Goal: Information Seeking & Learning: Learn about a topic

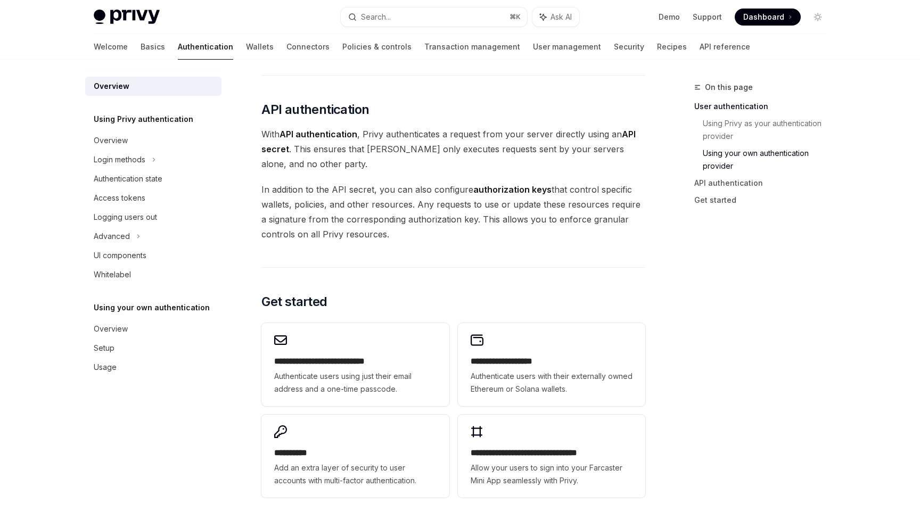
scroll to position [676, 0]
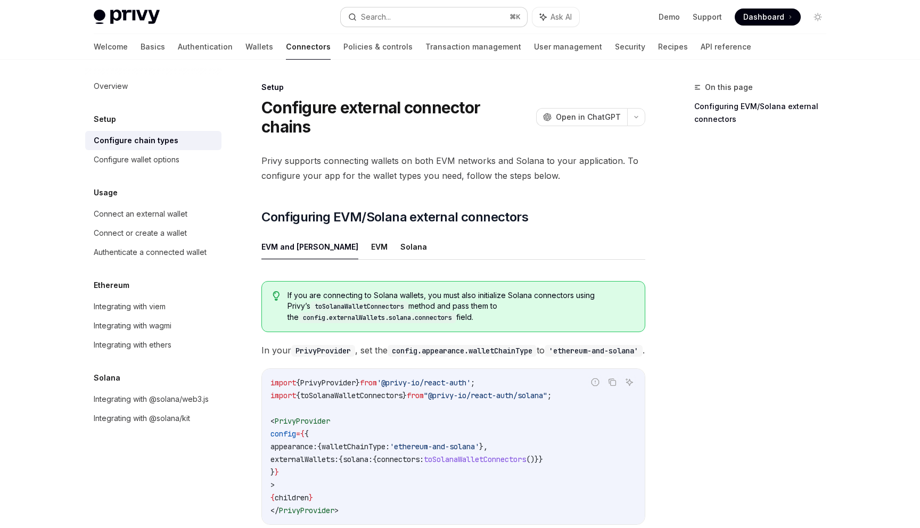
click at [414, 19] on button "Search... ⌘ K" at bounding box center [434, 16] width 186 height 19
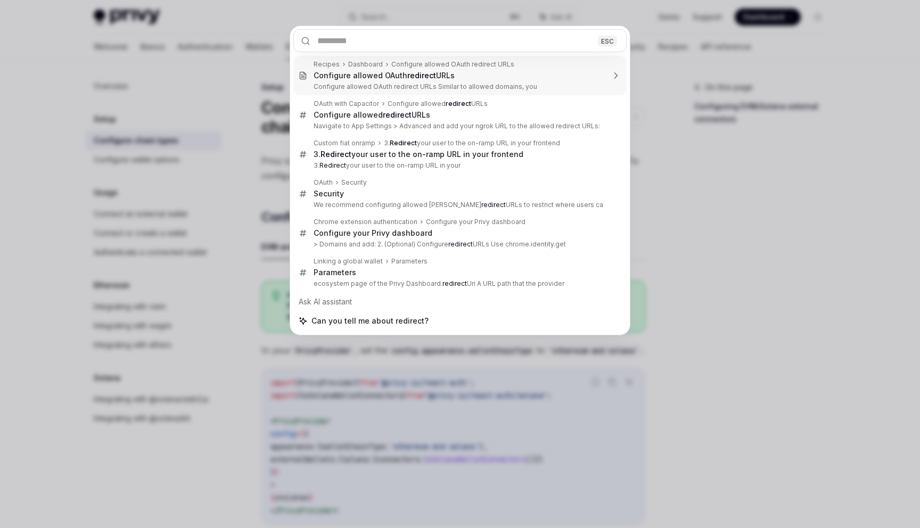
scroll to position [514, 0]
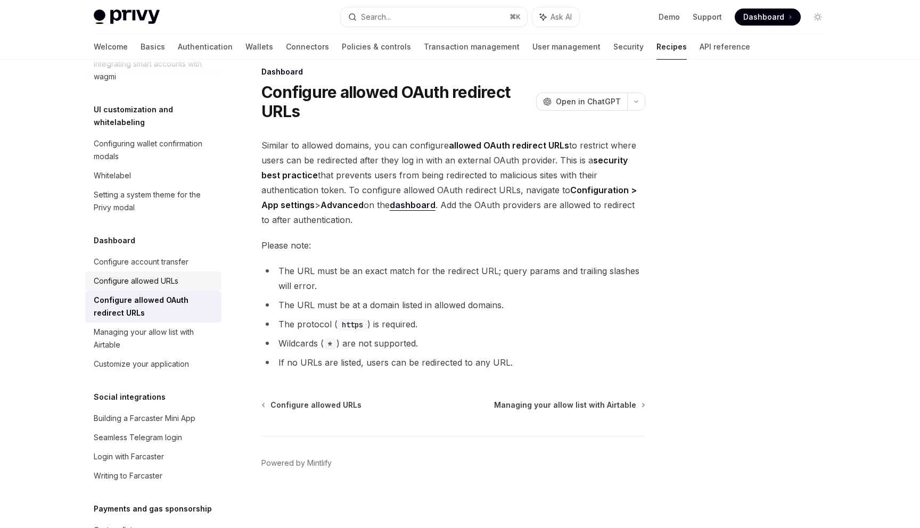
click at [146, 275] on div "Configure allowed URLs" at bounding box center [136, 281] width 85 height 13
type textarea "*"
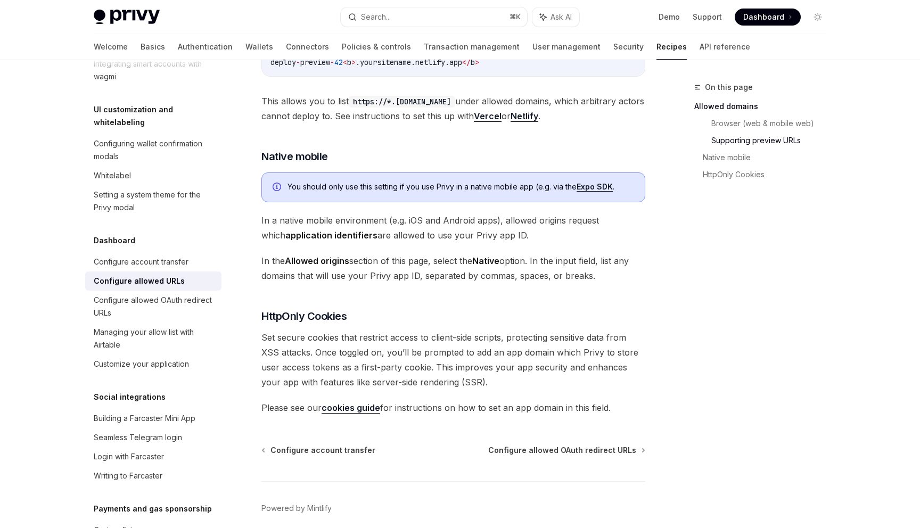
scroll to position [1036, 0]
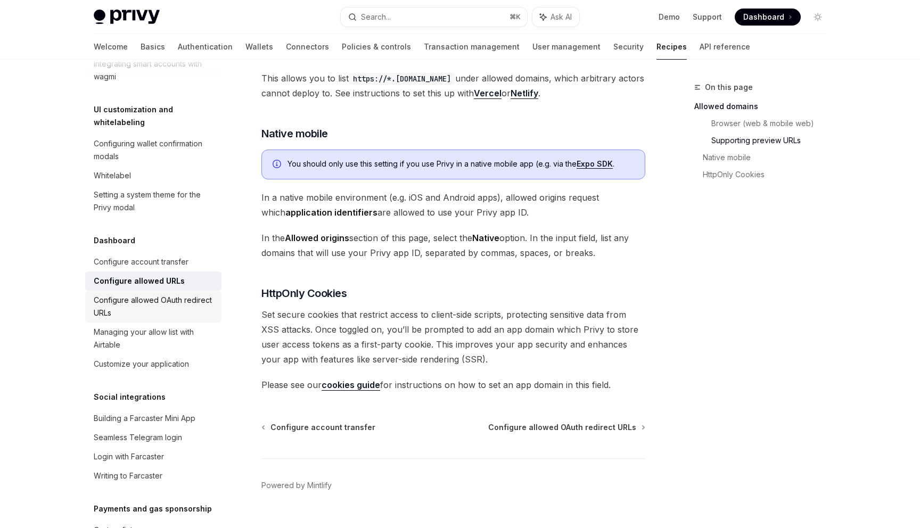
click at [174, 291] on link "Configure allowed OAuth redirect URLs" at bounding box center [153, 307] width 136 height 32
click at [179, 294] on div "Configure allowed OAuth redirect URLs" at bounding box center [154, 307] width 121 height 26
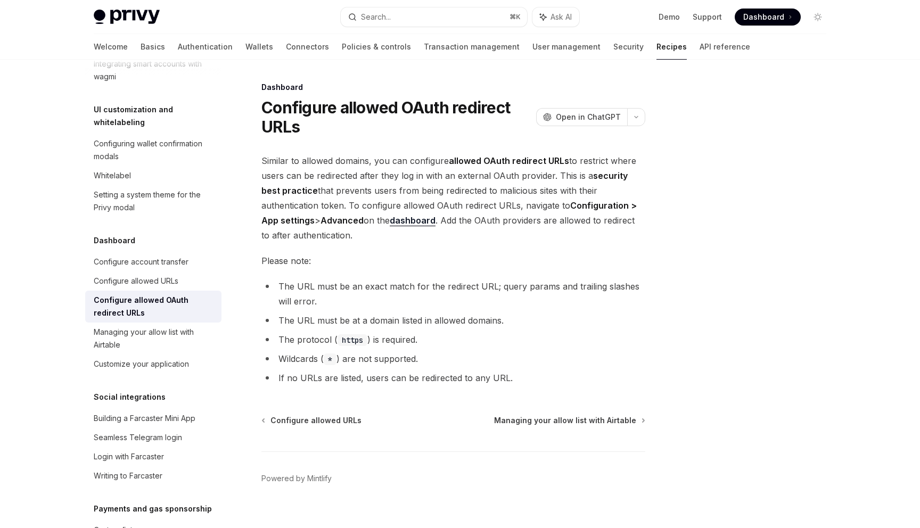
scroll to position [15, 0]
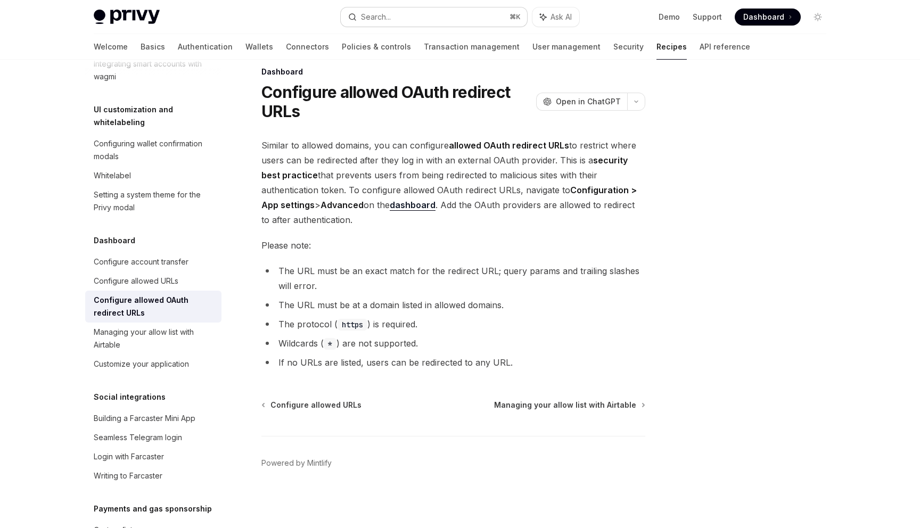
click at [385, 20] on div "Search..." at bounding box center [376, 17] width 30 height 13
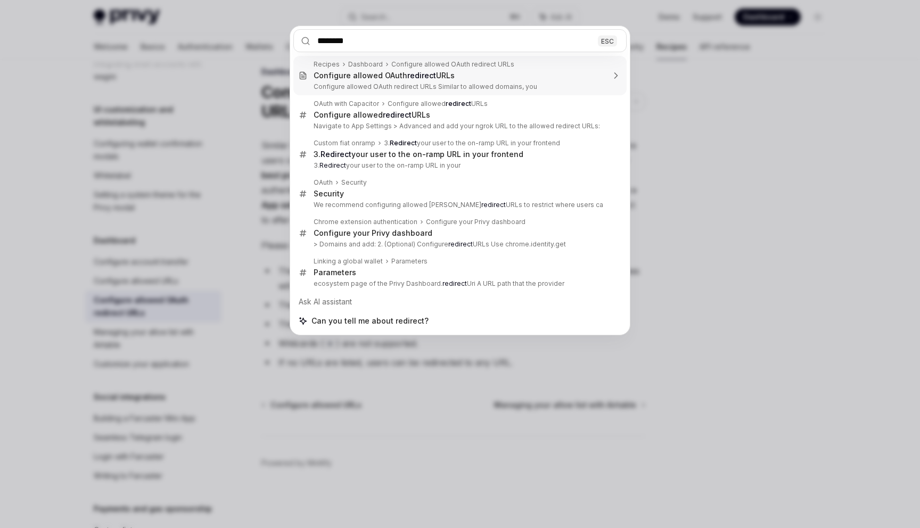
type input "********"
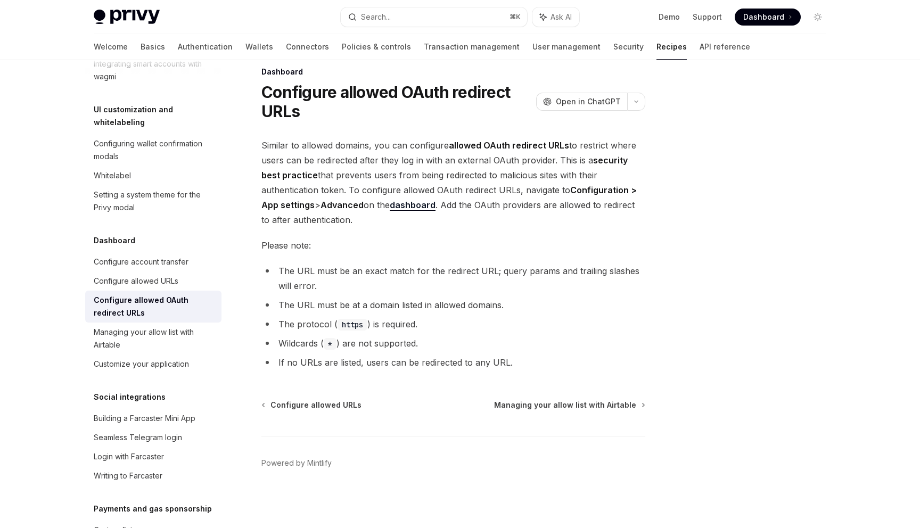
type textarea "*"
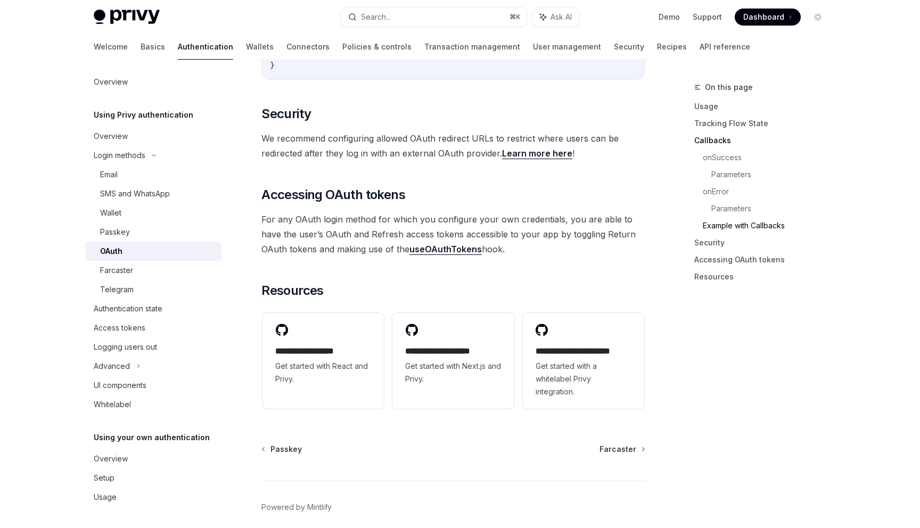
scroll to position [2250, 0]
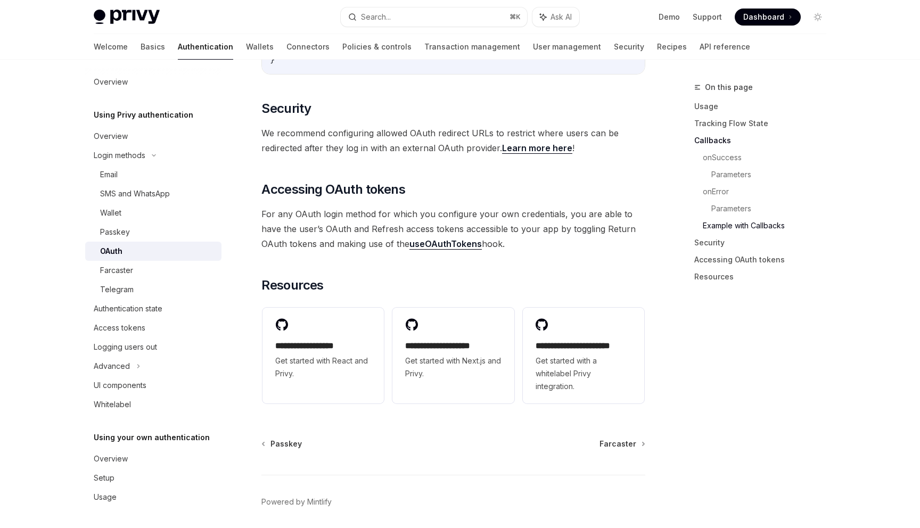
click at [409, 239] on link "useOAuthTokens" at bounding box center [445, 244] width 72 height 11
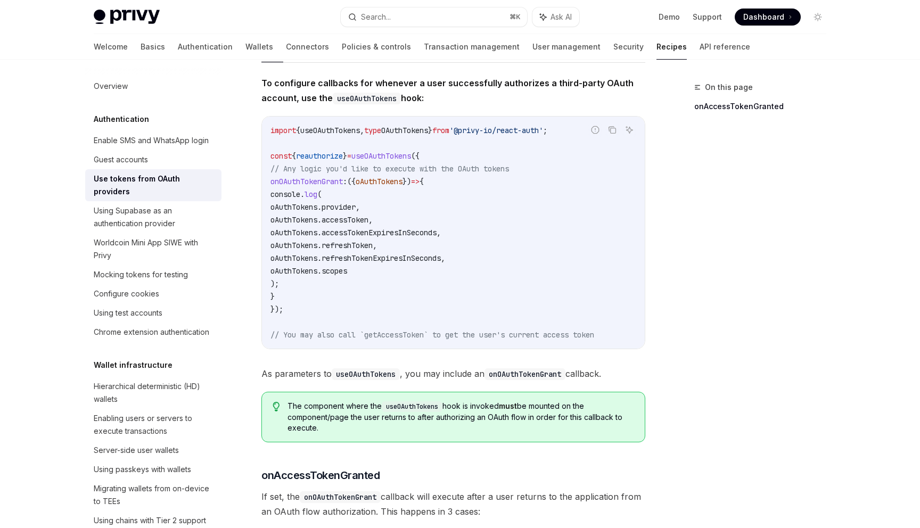
scroll to position [98, 0]
